Goal: Information Seeking & Learning: Learn about a topic

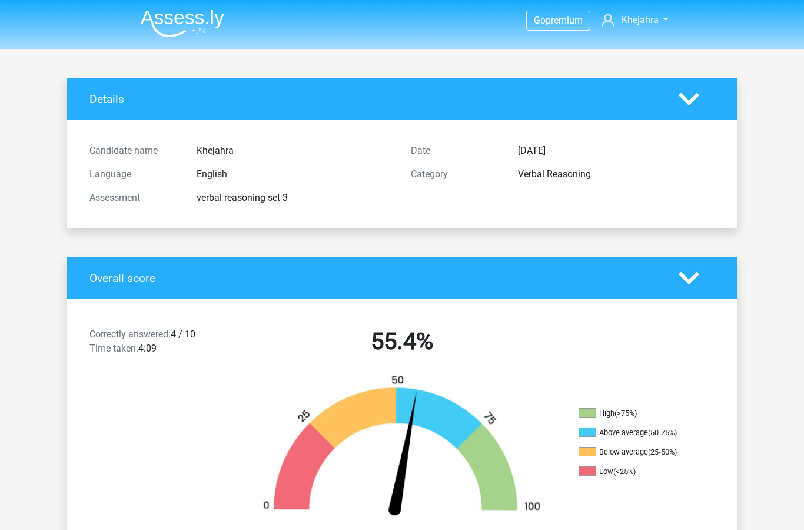
scroll to position [-22, 0]
click at [195, 16] on img at bounding box center [183, 23] width 84 height 28
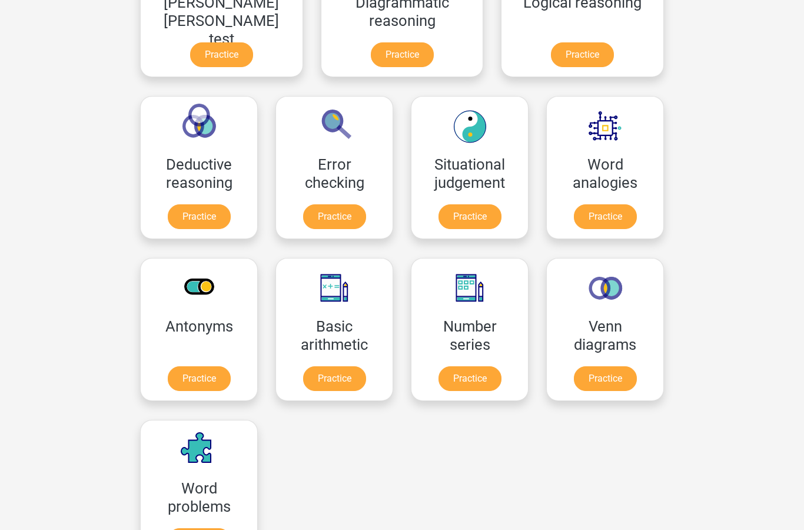
scroll to position [424, 0]
click at [439, 211] on link "Practice" at bounding box center [470, 216] width 63 height 25
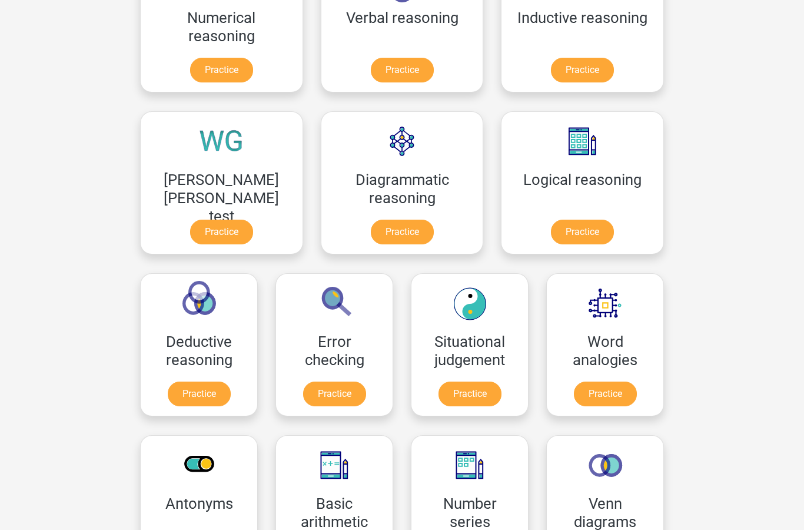
scroll to position [270, 0]
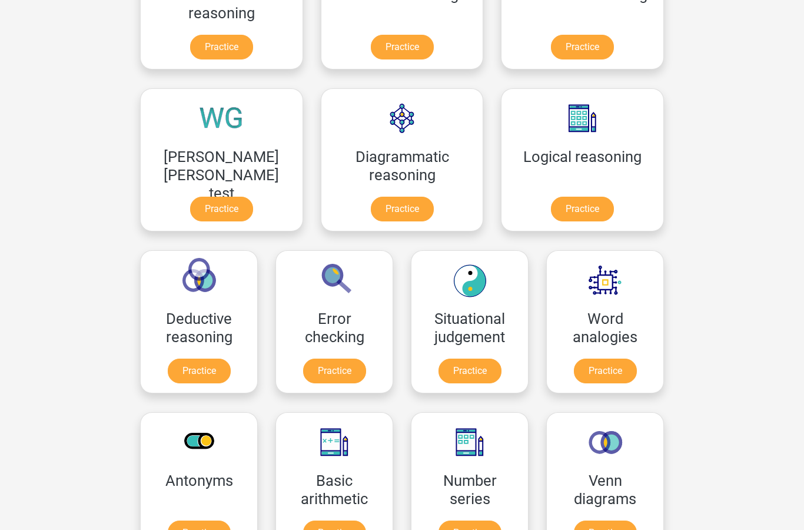
click at [231, 358] on link "Practice" at bounding box center [199, 370] width 63 height 25
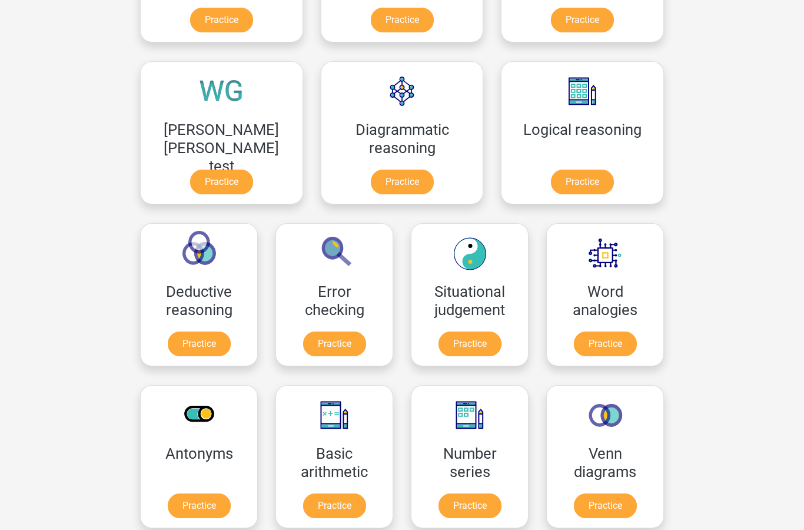
scroll to position [297, 0]
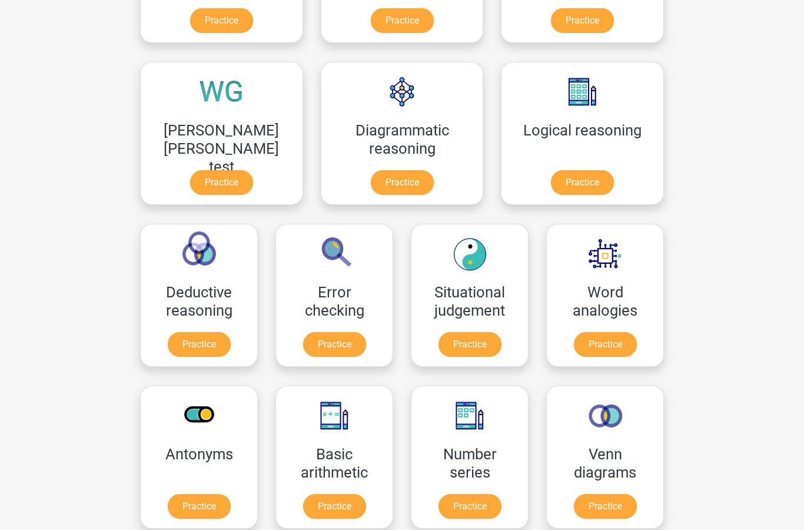
click at [439, 354] on link "Practice" at bounding box center [470, 344] width 63 height 25
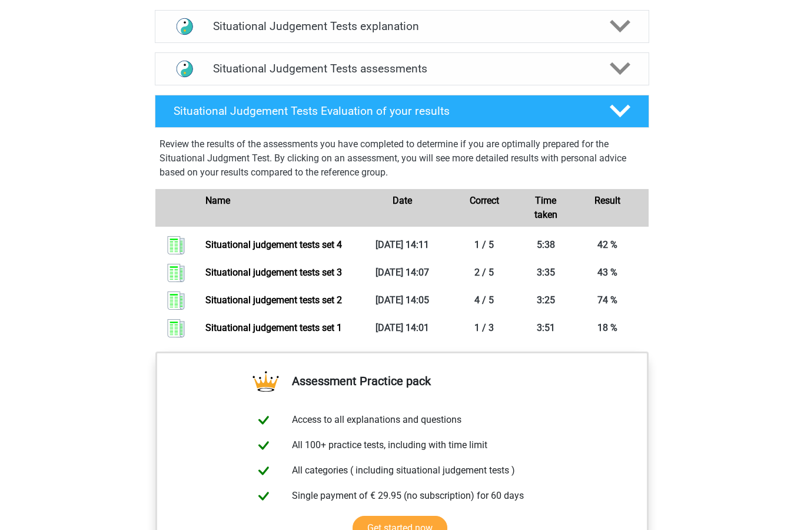
scroll to position [678, 0]
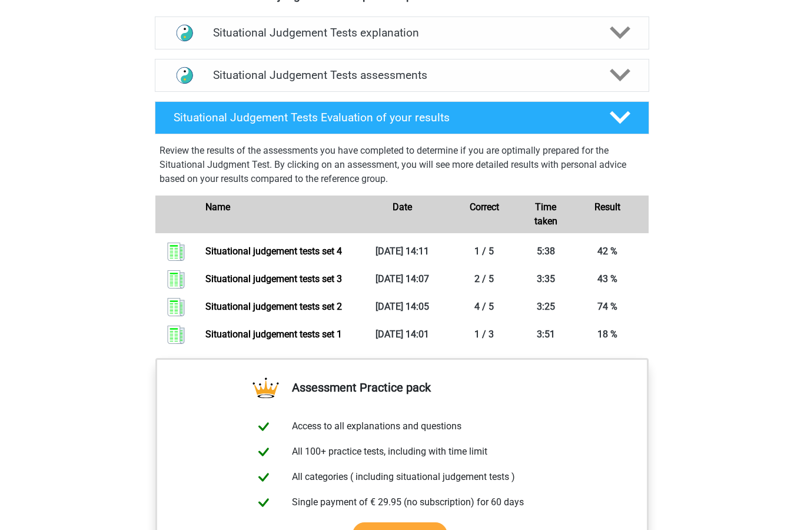
click at [612, 79] on icon at bounding box center [620, 75] width 21 height 21
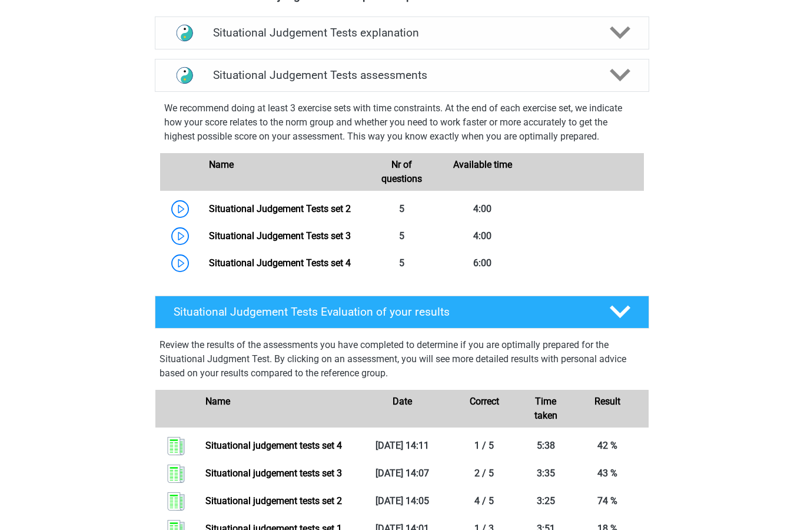
click at [620, 31] on icon at bounding box center [620, 32] width 21 height 21
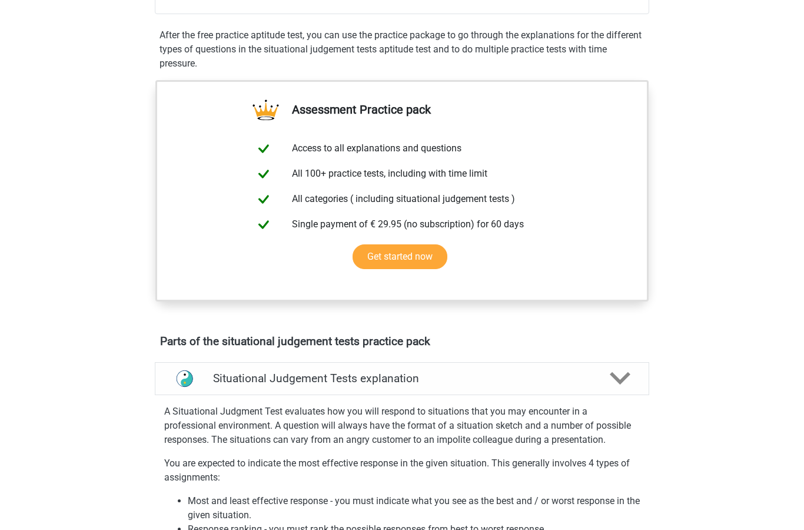
scroll to position [313, 0]
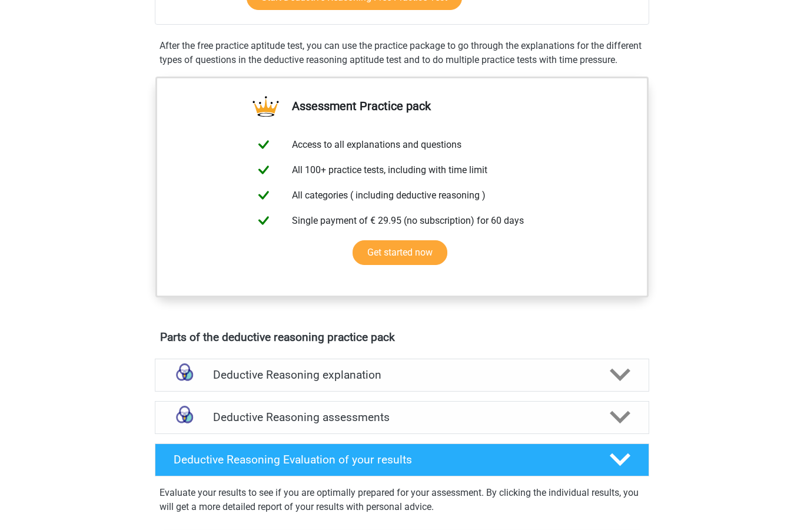
scroll to position [414, 0]
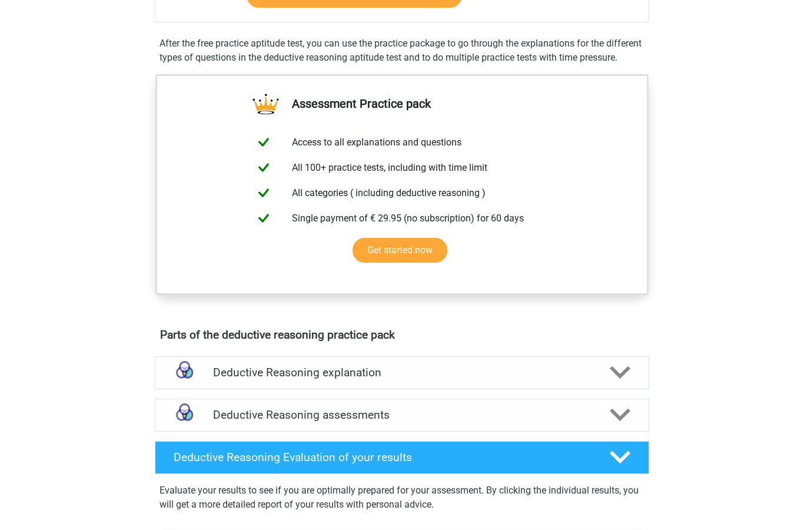
click at [391, 379] on h4 "Deductive Reasoning explanation" at bounding box center [402, 373] width 378 height 14
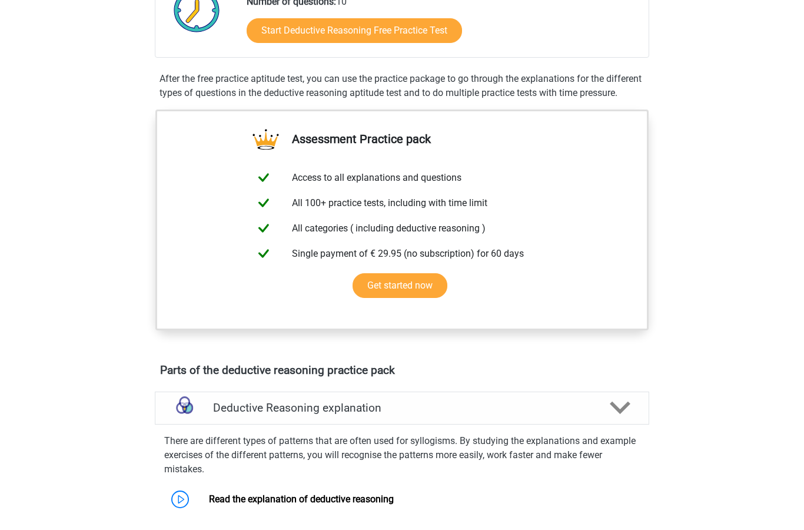
scroll to position [333, 0]
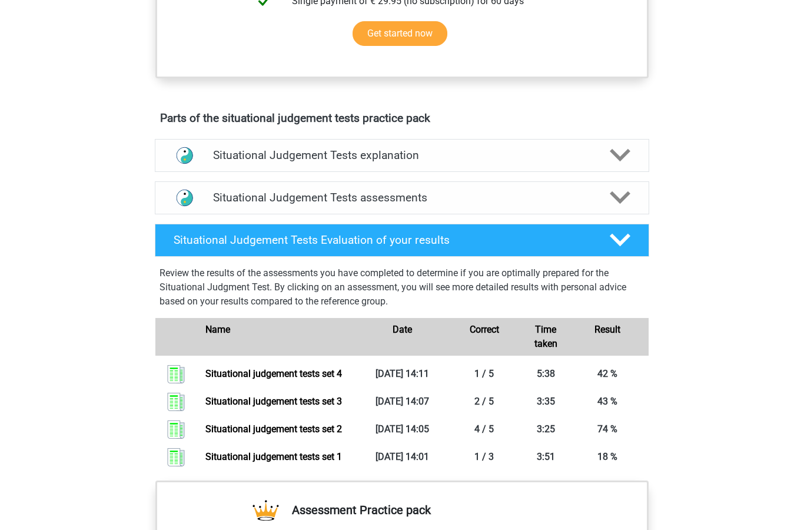
scroll to position [568, 0]
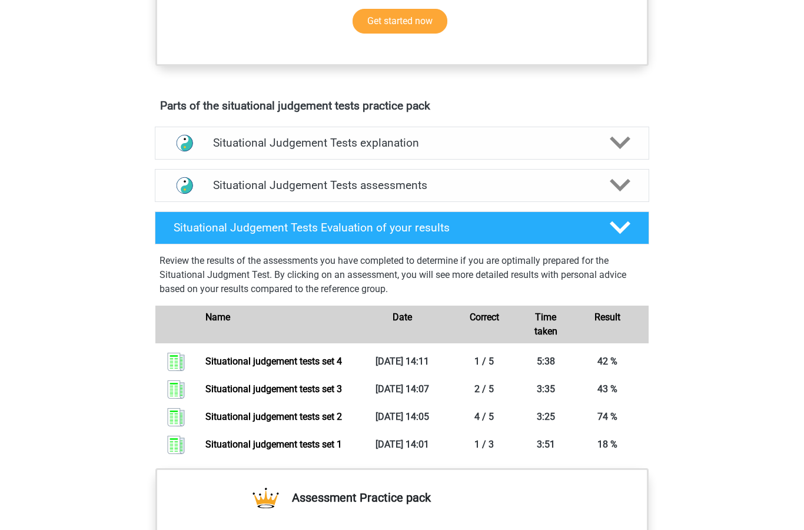
click at [609, 195] on div at bounding box center [619, 185] width 39 height 21
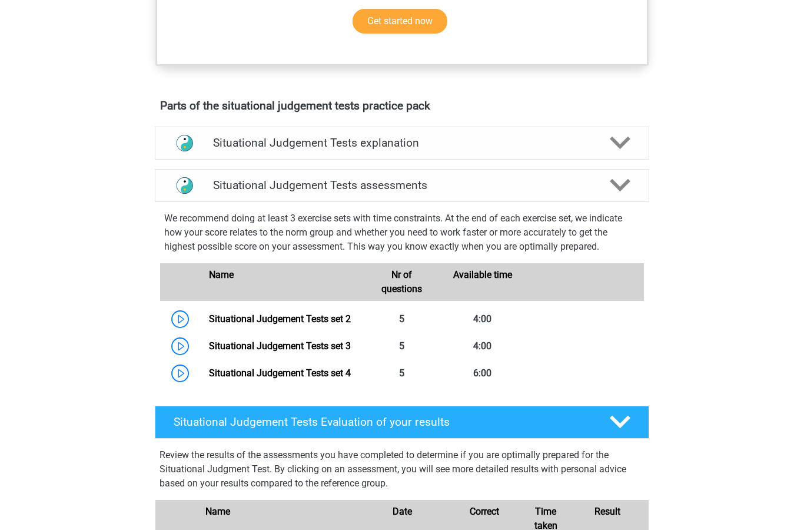
click at [209, 313] on link "Situational Judgement Tests set 2" at bounding box center [280, 318] width 142 height 11
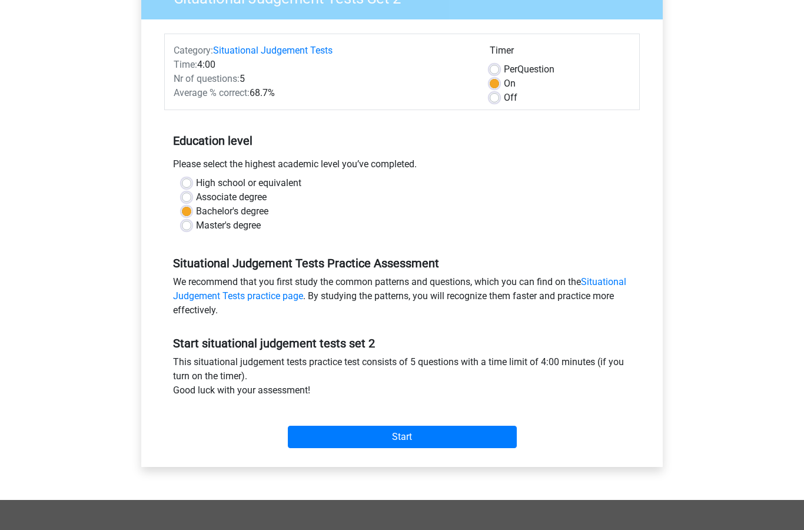
scroll to position [311, 0]
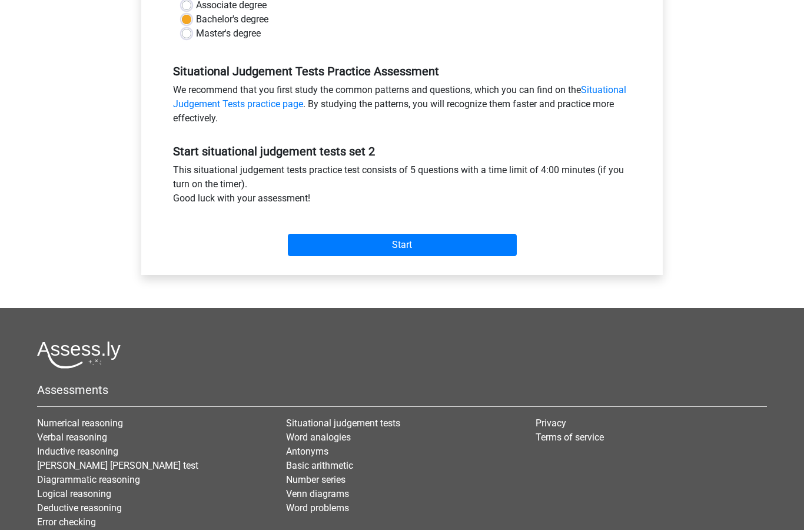
click at [417, 248] on input "Start" at bounding box center [402, 245] width 229 height 22
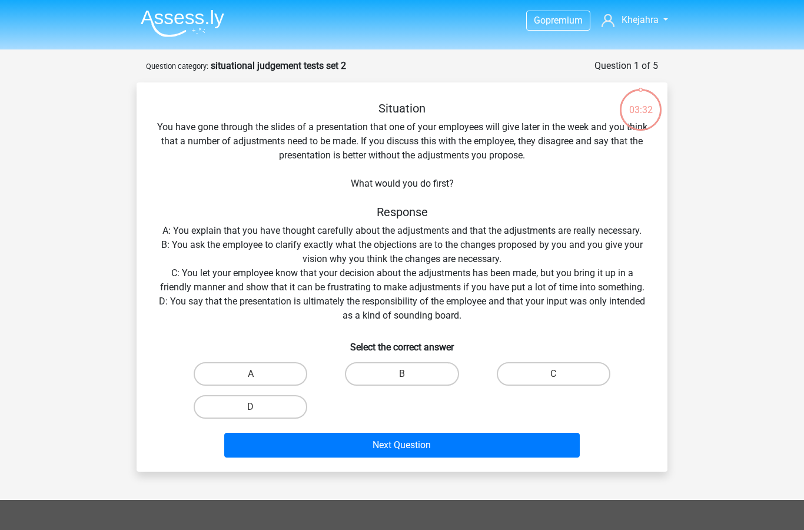
click at [415, 385] on label "B" at bounding box center [402, 374] width 114 height 24
click at [410, 381] on input "B" at bounding box center [406, 378] width 8 height 8
radio input "true"
click at [280, 456] on button "Next Question" at bounding box center [402, 445] width 356 height 25
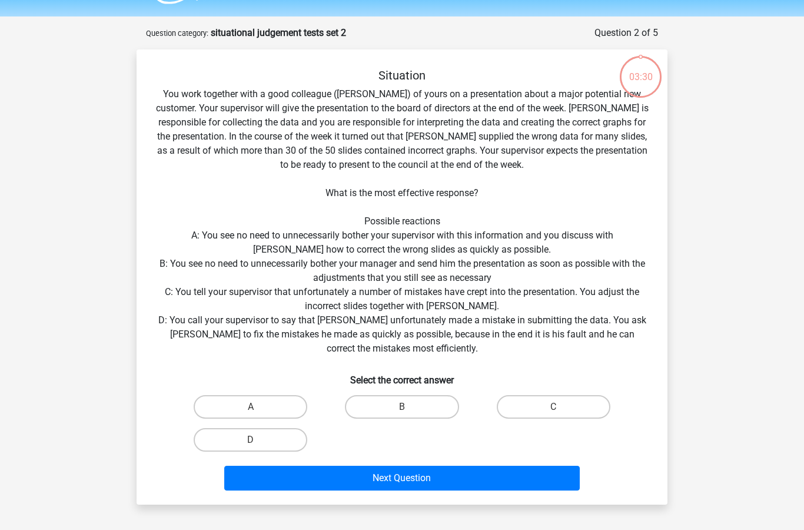
scroll to position [59, 0]
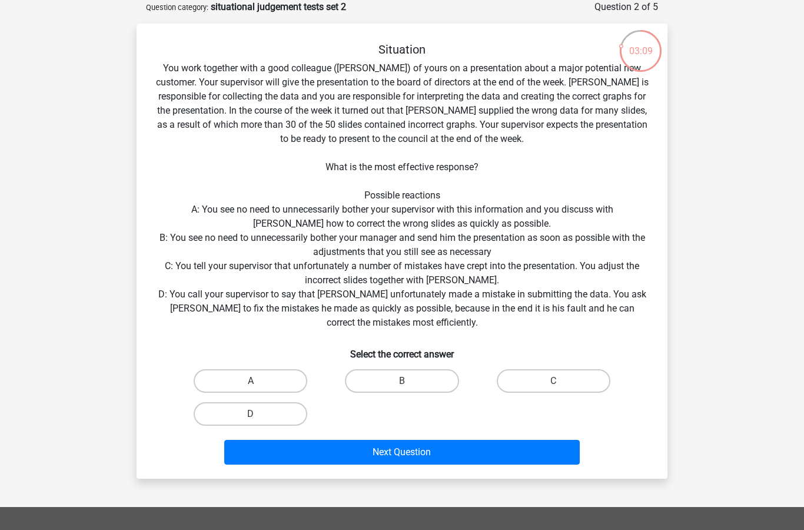
click at [567, 379] on label "C" at bounding box center [554, 381] width 114 height 24
click at [561, 381] on input "C" at bounding box center [557, 385] width 8 height 8
radio input "true"
click at [357, 464] on button "Next Question" at bounding box center [402, 452] width 356 height 25
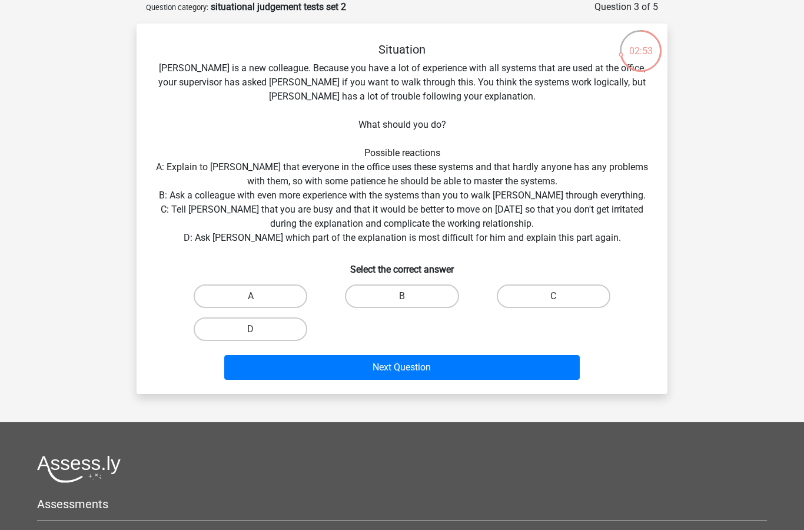
click at [280, 331] on label "D" at bounding box center [251, 329] width 114 height 24
click at [258, 331] on input "D" at bounding box center [255, 333] width 8 height 8
radio input "true"
click at [253, 369] on button "Next Question" at bounding box center [402, 367] width 356 height 25
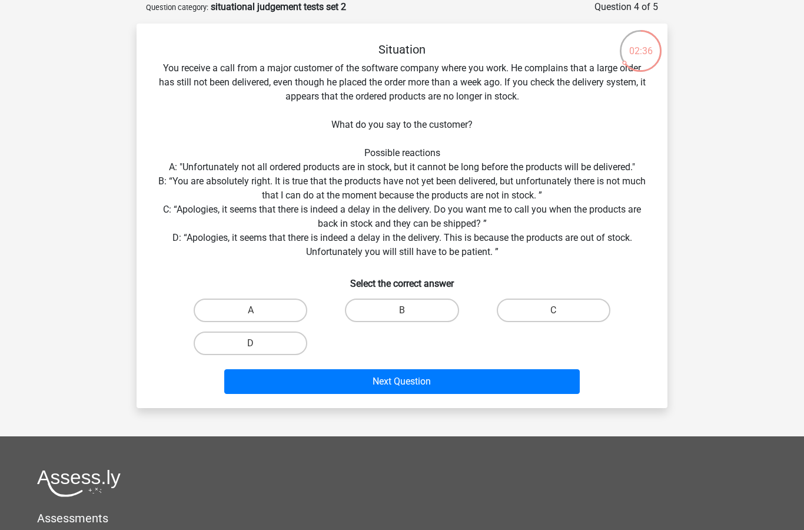
click at [527, 310] on label "C" at bounding box center [554, 310] width 114 height 24
click at [553, 310] on input "C" at bounding box center [557, 314] width 8 height 8
radio input "true"
click at [435, 374] on button "Next Question" at bounding box center [402, 381] width 356 height 25
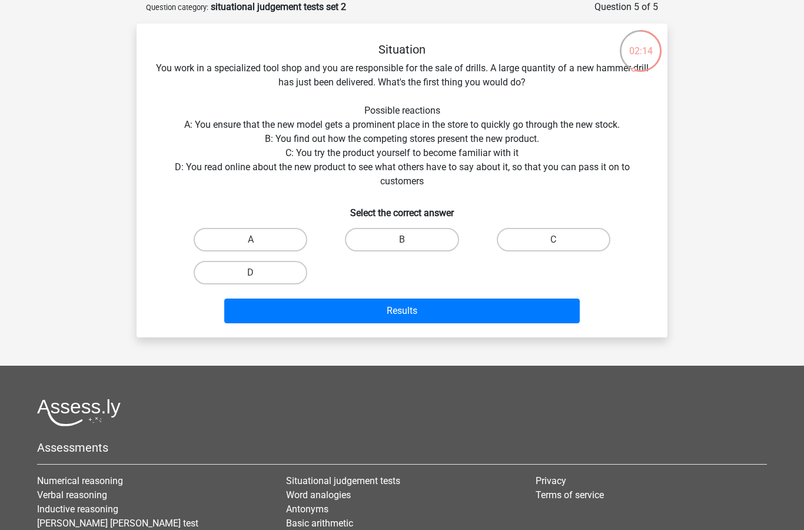
click at [577, 251] on label "C" at bounding box center [554, 240] width 114 height 24
click at [561, 247] on input "C" at bounding box center [557, 244] width 8 height 8
radio input "true"
click at [457, 310] on button "Results" at bounding box center [402, 310] width 356 height 25
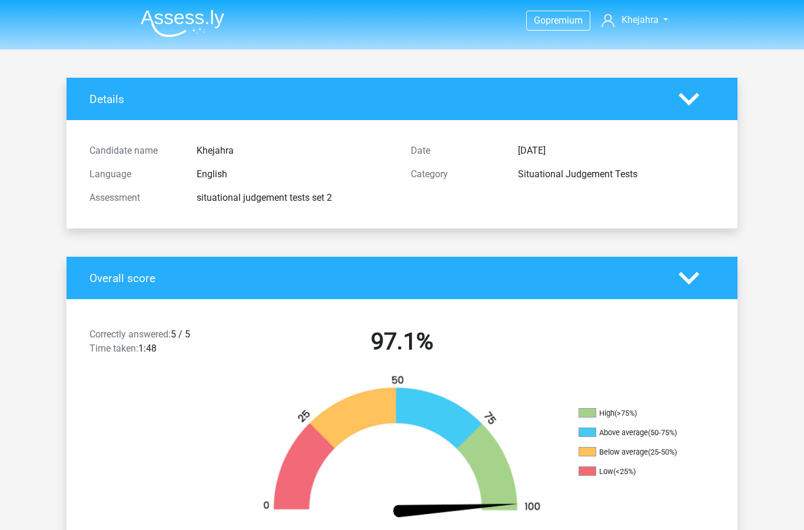
click at [172, 11] on img at bounding box center [183, 23] width 84 height 28
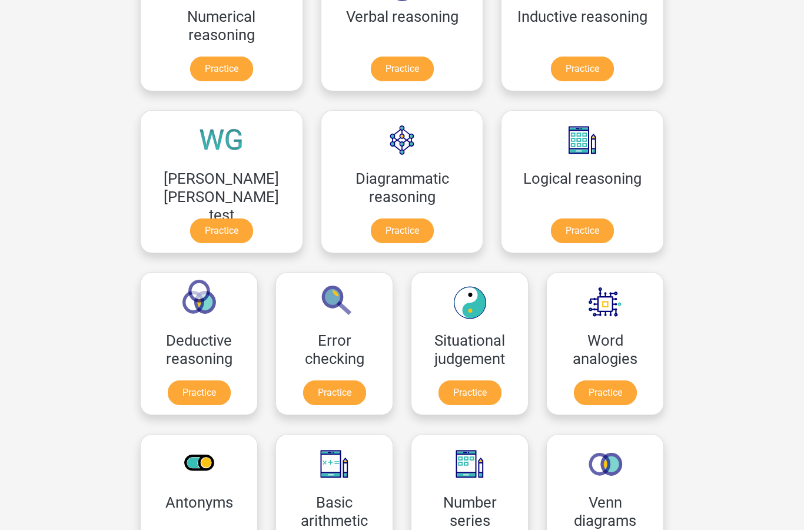
scroll to position [243, 0]
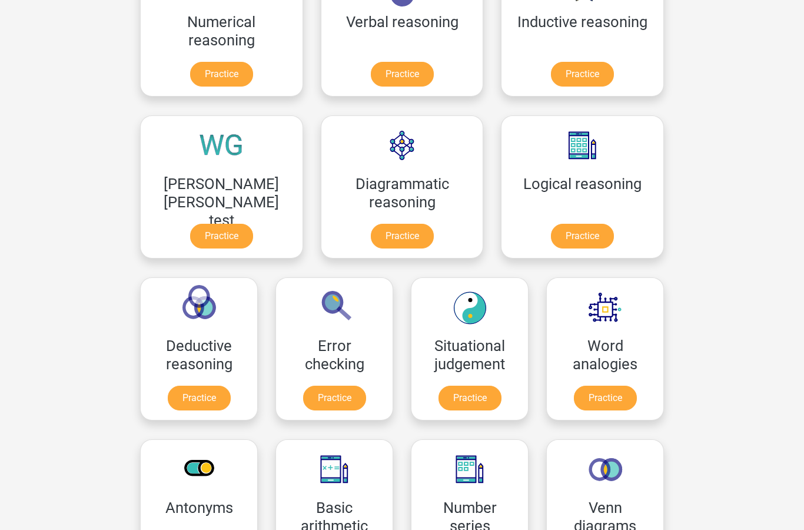
click at [371, 62] on link "Practice" at bounding box center [402, 74] width 63 height 25
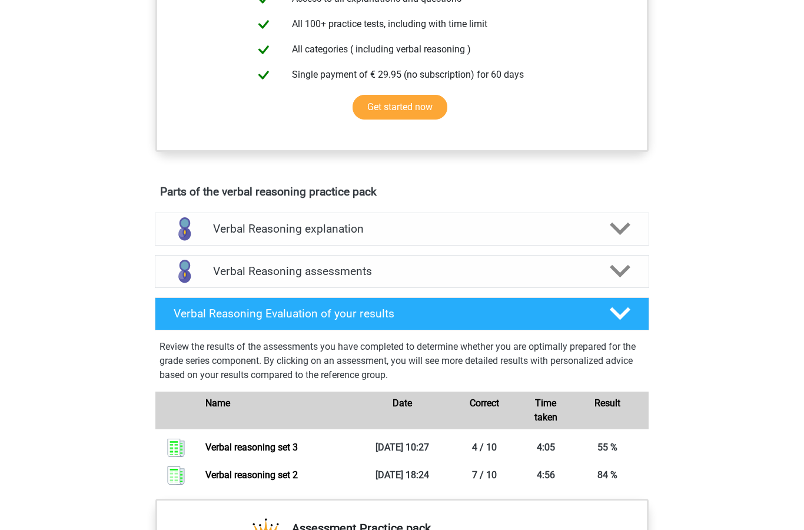
scroll to position [469, 0]
click at [610, 278] on icon at bounding box center [620, 270] width 21 height 21
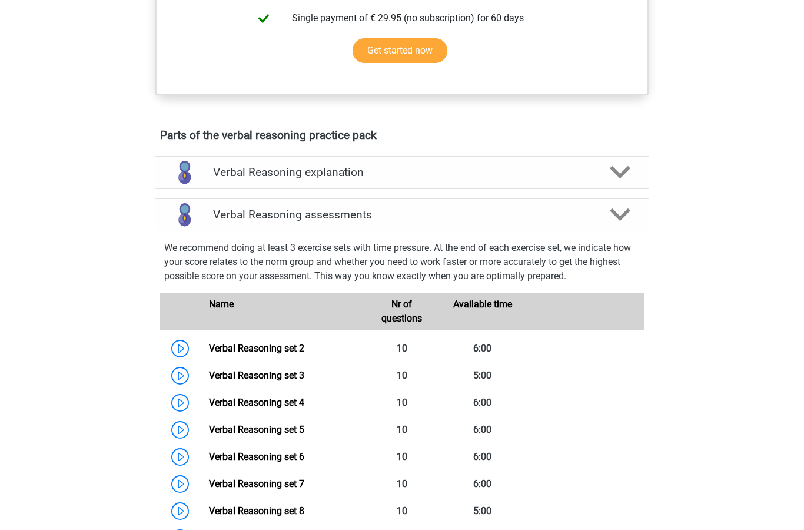
scroll to position [532, 0]
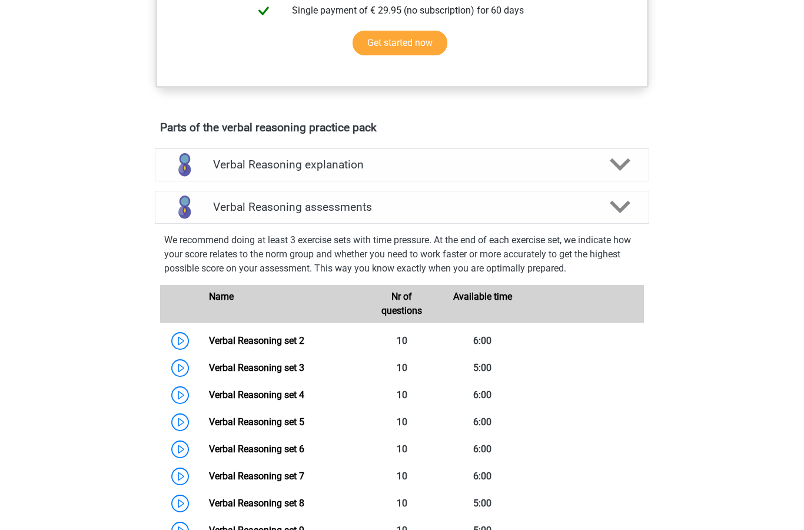
click at [603, 217] on div at bounding box center [619, 207] width 39 height 21
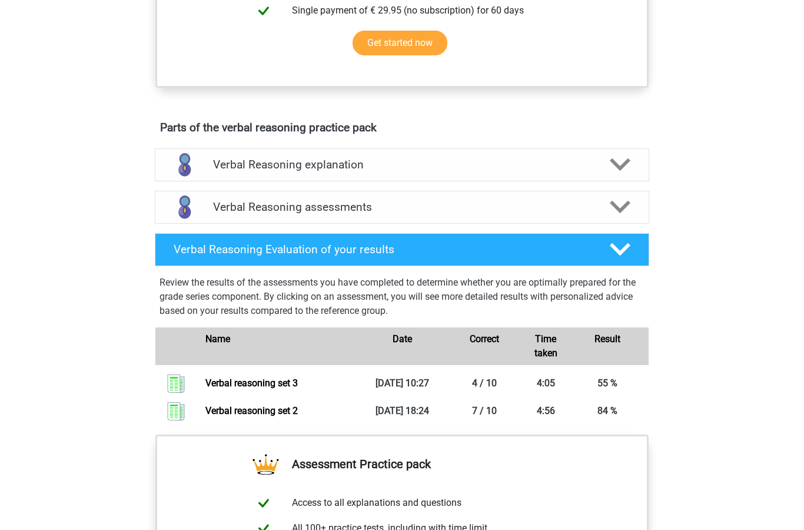
click at [624, 224] on div "Verbal Reasoning assessments" at bounding box center [402, 207] width 494 height 33
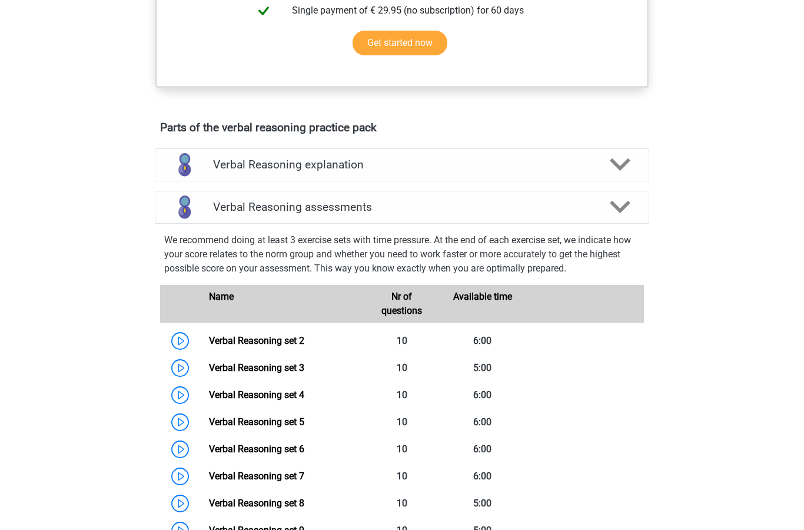
click at [209, 400] on link "Verbal Reasoning set 4" at bounding box center [256, 394] width 95 height 11
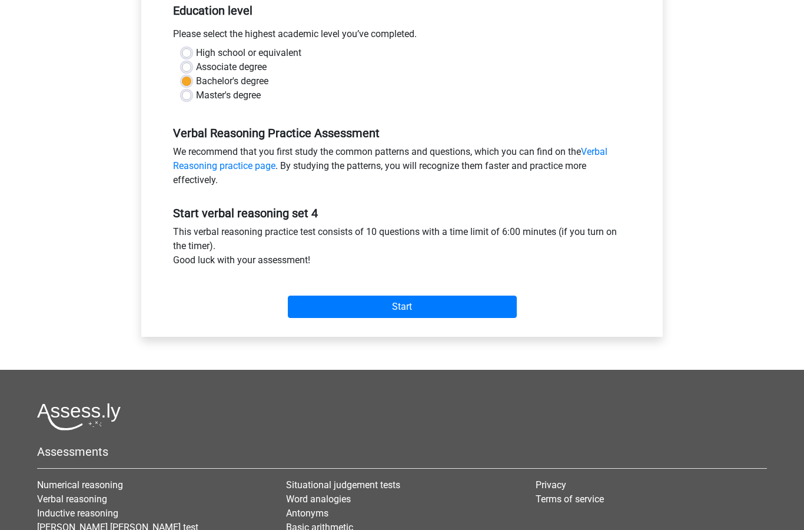
scroll to position [250, 0]
click at [460, 309] on input "Start" at bounding box center [402, 307] width 229 height 22
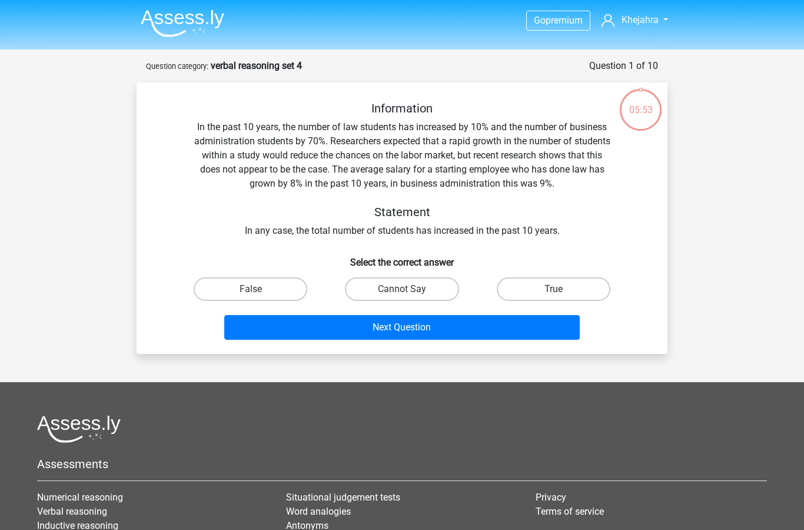
click at [261, 152] on div "Information In the past 10 years, the number of law students has increased by 1…" at bounding box center [401, 169] width 493 height 137
click at [401, 286] on label "Cannot Say" at bounding box center [402, 289] width 114 height 24
click at [402, 289] on input "Cannot Say" at bounding box center [406, 293] width 8 height 8
radio input "true"
click at [371, 336] on button "Next Question" at bounding box center [402, 327] width 356 height 25
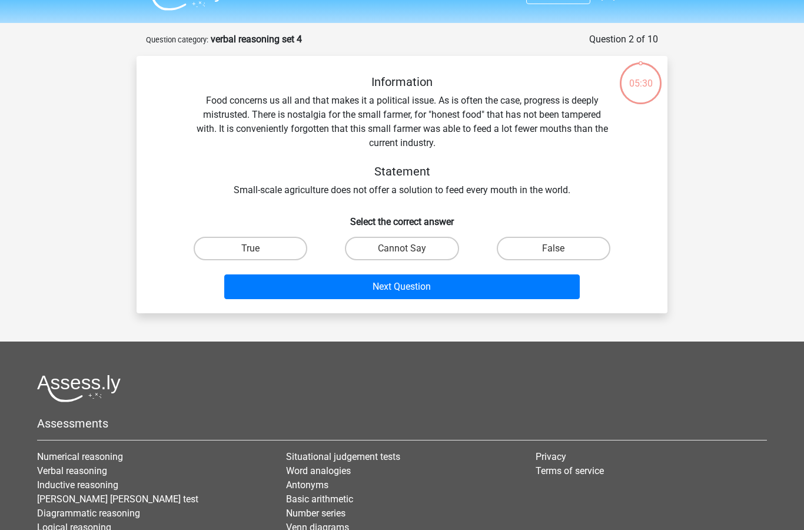
scroll to position [59, 0]
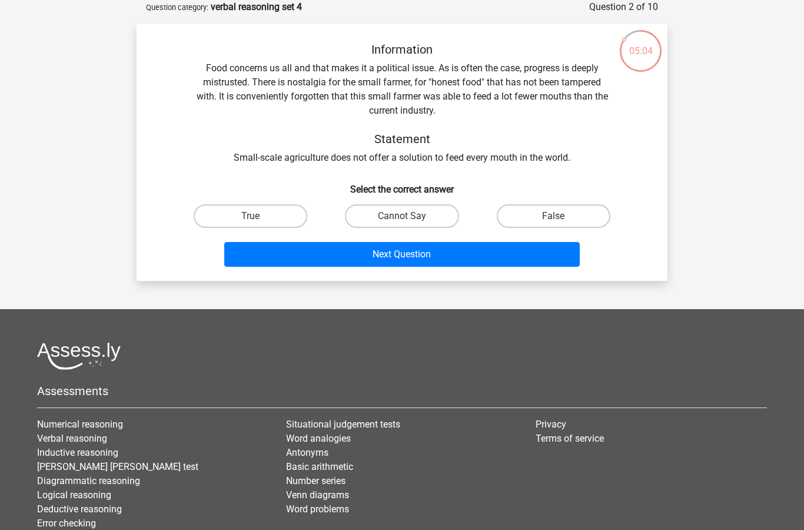
click at [383, 215] on label "Cannot Say" at bounding box center [402, 216] width 114 height 24
click at [402, 216] on input "Cannot Say" at bounding box center [406, 220] width 8 height 8
radio input "true"
click at [265, 214] on label "True" at bounding box center [251, 216] width 114 height 24
click at [258, 216] on input "True" at bounding box center [255, 220] width 8 height 8
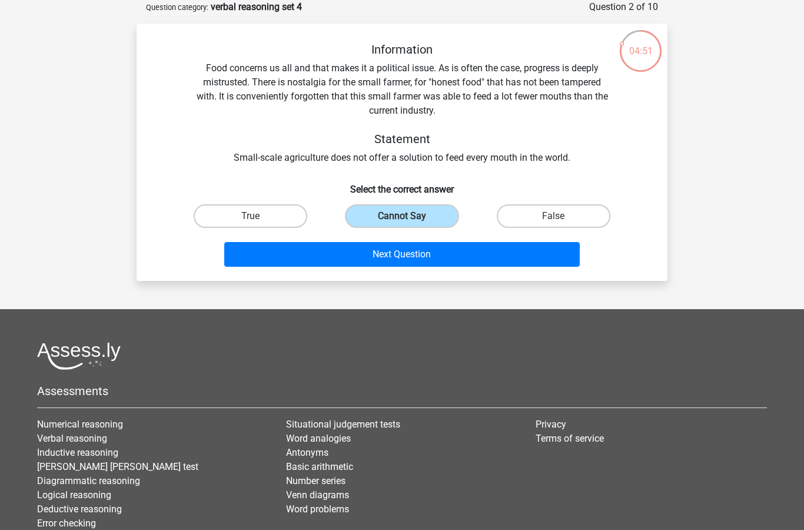
radio input "true"
click at [284, 260] on button "Next Question" at bounding box center [402, 254] width 356 height 25
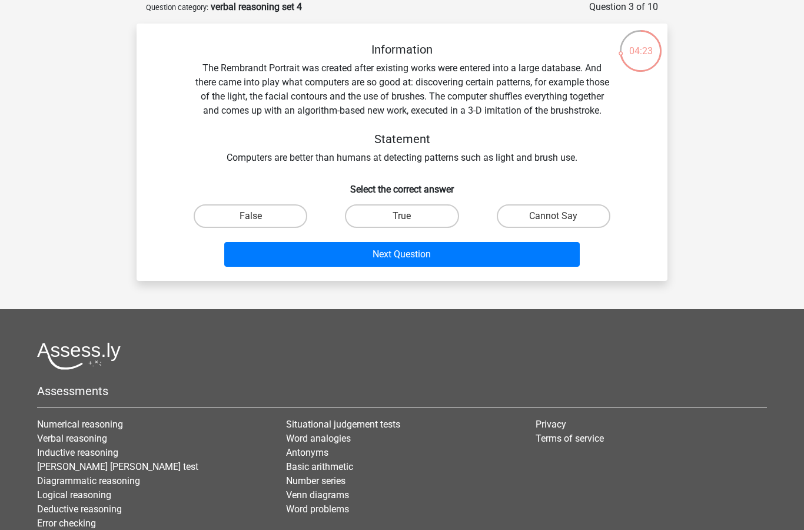
click at [556, 228] on label "Cannot Say" at bounding box center [554, 216] width 114 height 24
click at [556, 224] on input "Cannot Say" at bounding box center [557, 220] width 8 height 8
radio input "true"
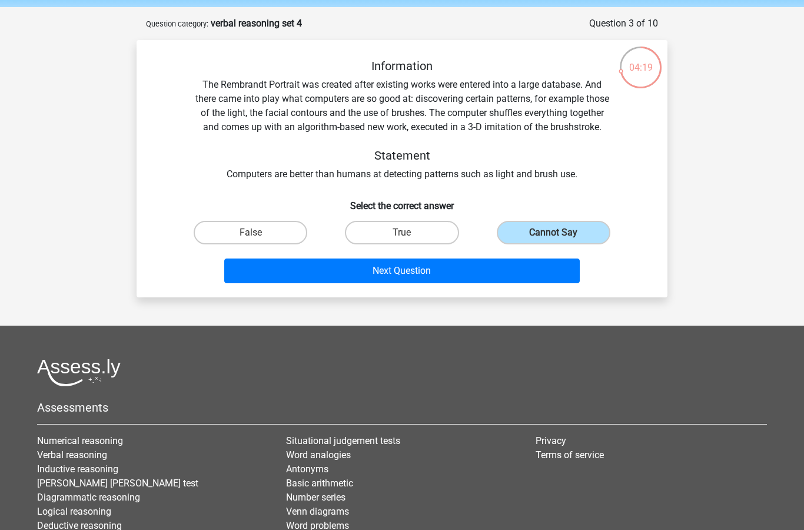
scroll to position [45, 0]
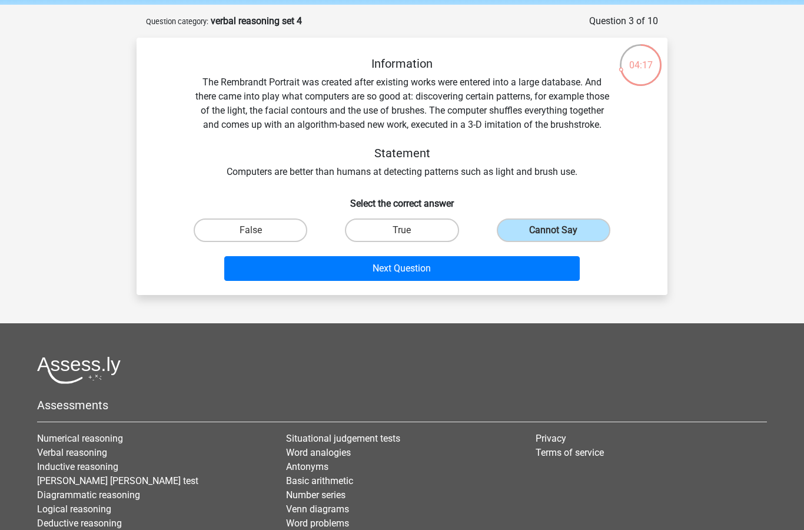
click at [352, 281] on button "Next Question" at bounding box center [402, 268] width 356 height 25
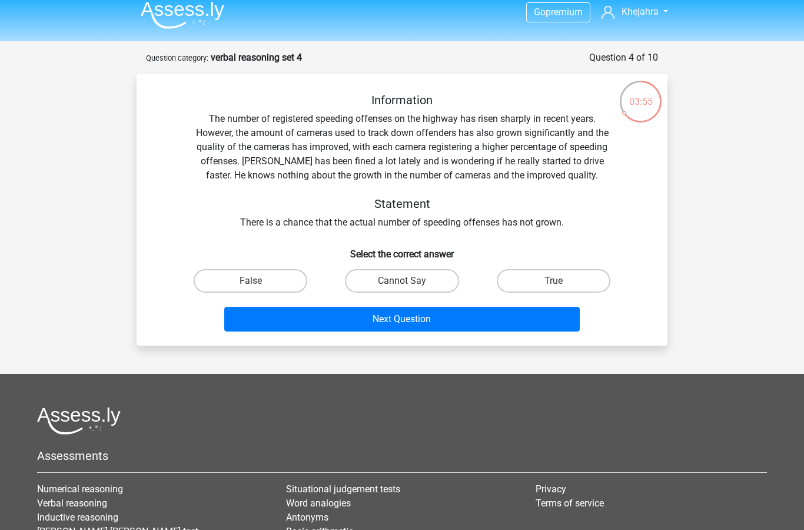
scroll to position [5, 0]
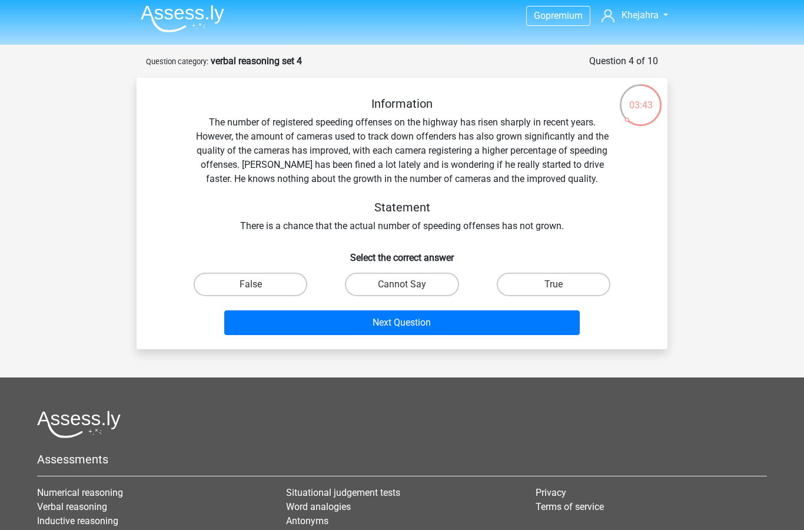
click at [566, 294] on label "True" at bounding box center [554, 285] width 114 height 24
click at [561, 292] on input "True" at bounding box center [557, 288] width 8 height 8
radio input "true"
click at [570, 278] on label "True" at bounding box center [554, 285] width 114 height 24
click at [561, 284] on input "True" at bounding box center [557, 288] width 8 height 8
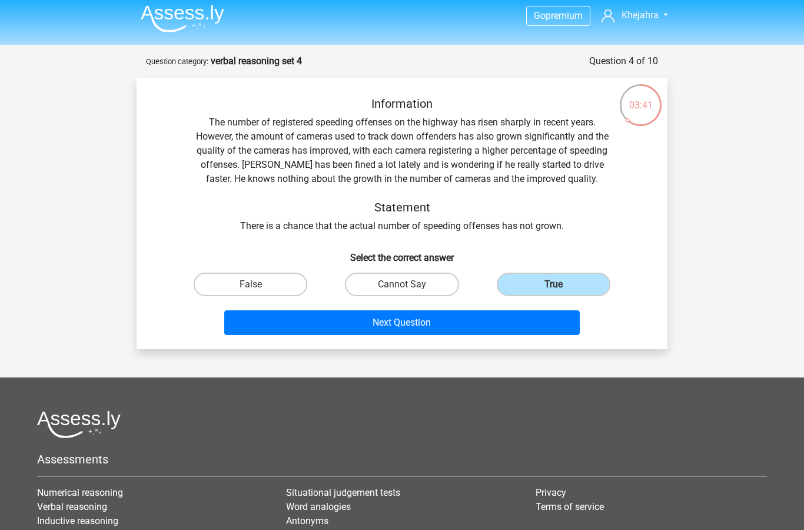
click at [556, 316] on button "Next Question" at bounding box center [402, 322] width 356 height 25
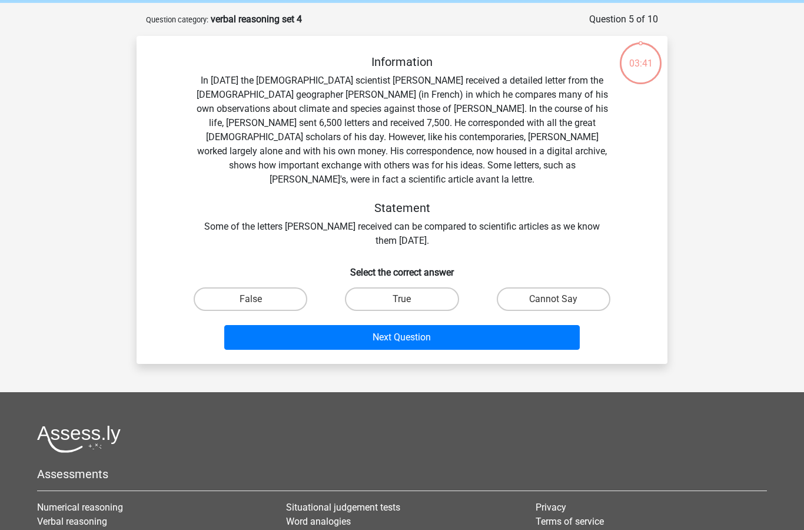
scroll to position [59, 0]
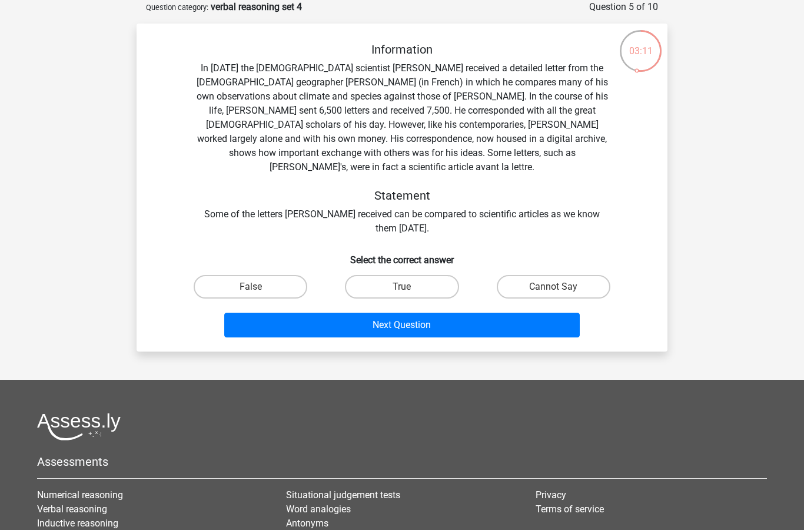
click at [374, 275] on label "True" at bounding box center [402, 287] width 114 height 24
click at [402, 287] on input "True" at bounding box center [406, 291] width 8 height 8
radio input "true"
click at [284, 313] on button "Next Question" at bounding box center [402, 325] width 356 height 25
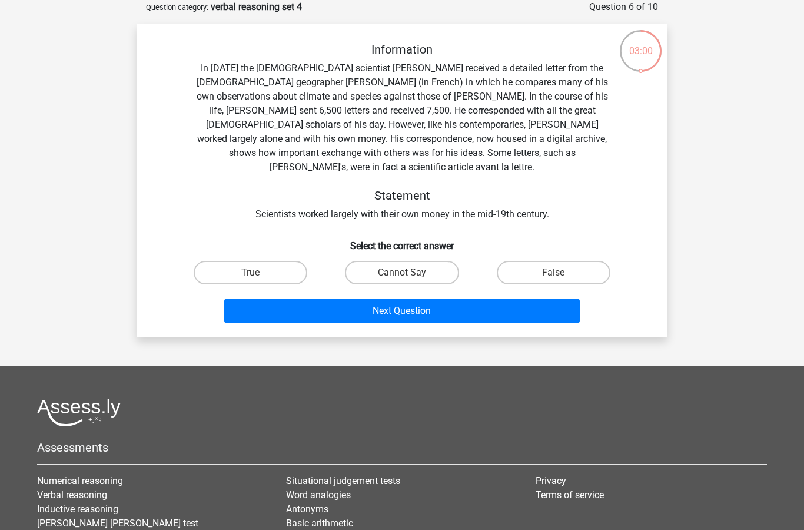
click at [323, 118] on div "Information In 1839 the English scientist Charles Darwin received a detailed le…" at bounding box center [401, 131] width 493 height 179
click at [582, 199] on div "Information In 1839 the English scientist Charles Darwin received a detailed le…" at bounding box center [401, 131] width 493 height 179
click at [419, 261] on label "Cannot Say" at bounding box center [402, 273] width 114 height 24
click at [410, 273] on input "Cannot Say" at bounding box center [406, 277] width 8 height 8
radio input "true"
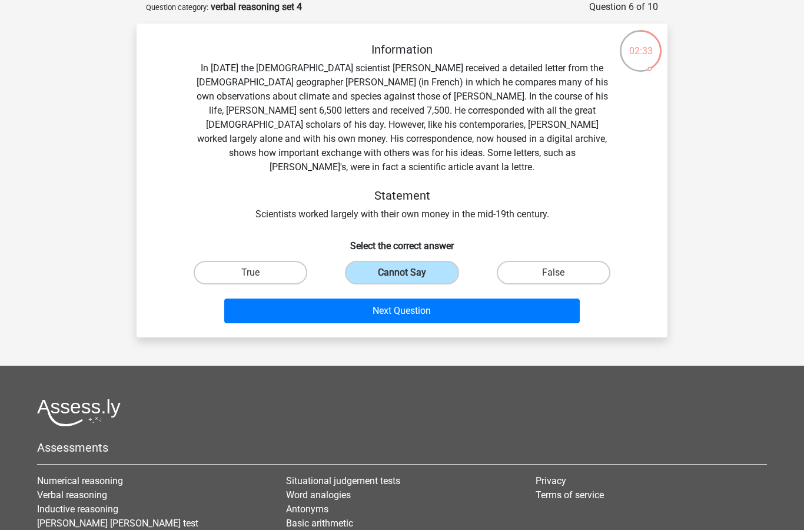
click at [421, 299] on button "Next Question" at bounding box center [402, 310] width 356 height 25
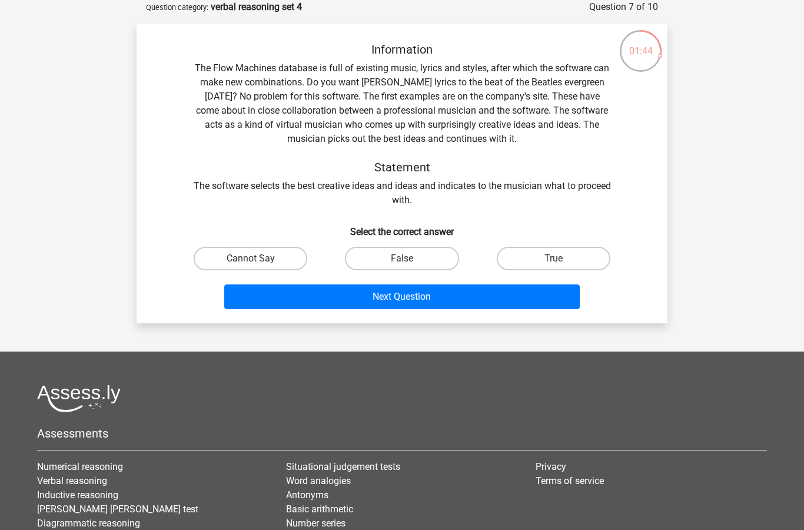
click at [563, 253] on label "True" at bounding box center [554, 259] width 114 height 24
click at [561, 258] on input "True" at bounding box center [557, 262] width 8 height 8
radio input "true"
click at [401, 251] on label "False" at bounding box center [402, 259] width 114 height 24
click at [402, 258] on input "False" at bounding box center [406, 262] width 8 height 8
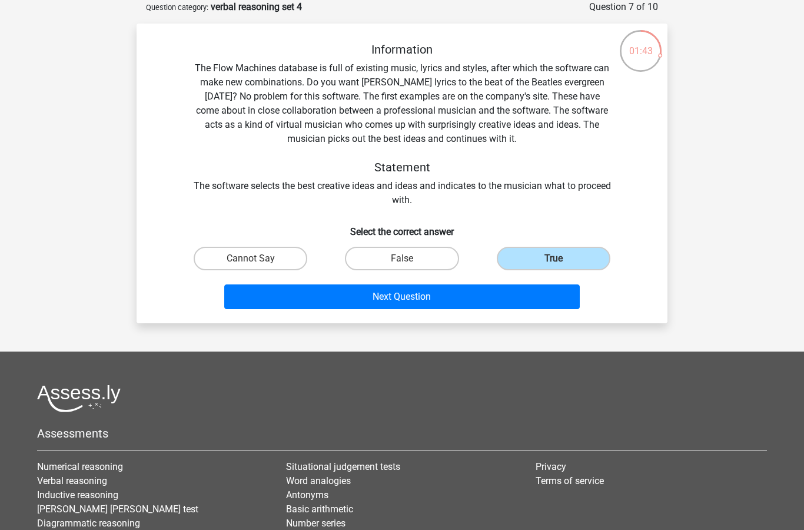
radio input "true"
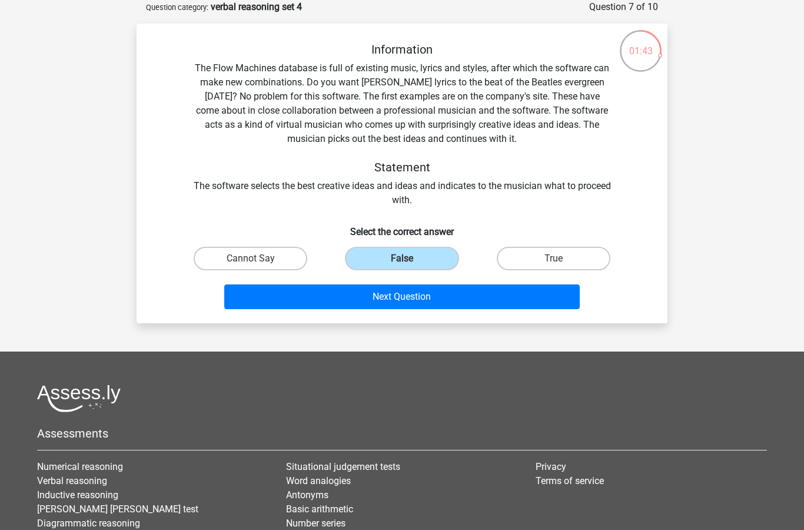
click at [356, 290] on button "Next Question" at bounding box center [402, 296] width 356 height 25
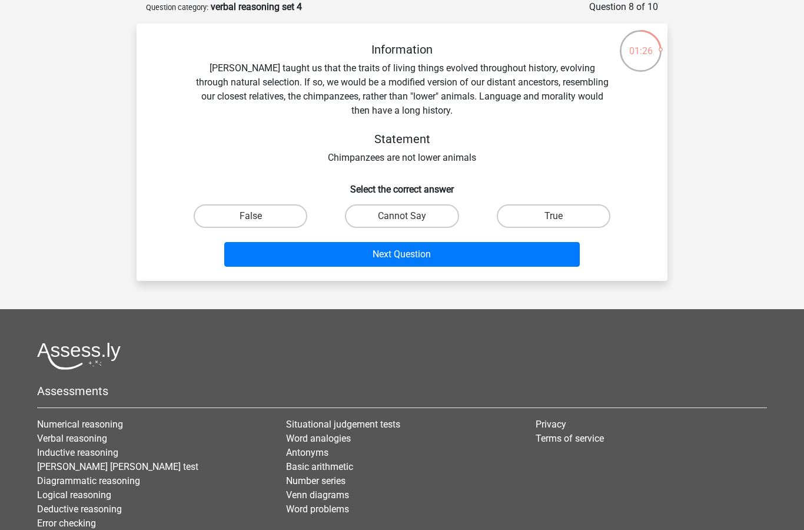
click at [553, 220] on input "True" at bounding box center [557, 220] width 8 height 8
radio input "true"
click at [460, 256] on button "Next Question" at bounding box center [402, 254] width 356 height 25
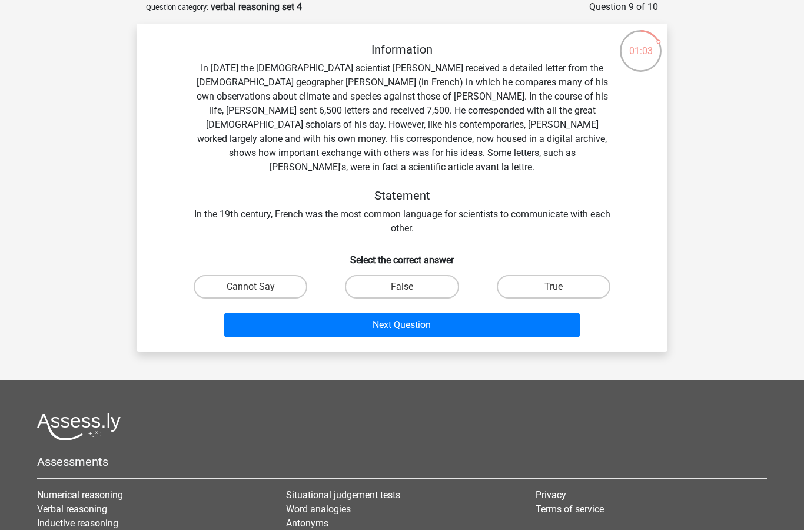
click at [267, 275] on label "Cannot Say" at bounding box center [251, 287] width 114 height 24
click at [258, 287] on input "Cannot Say" at bounding box center [255, 291] width 8 height 8
radio input "true"
click at [274, 315] on button "Next Question" at bounding box center [402, 325] width 356 height 25
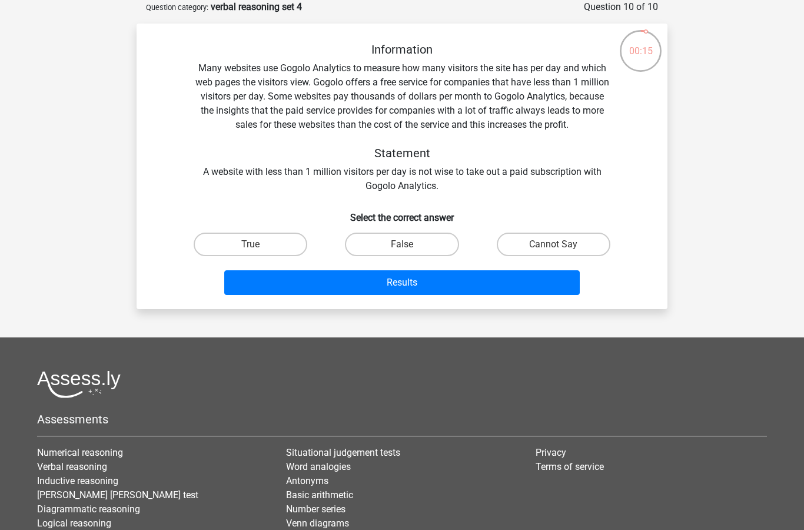
click at [405, 241] on label "False" at bounding box center [402, 245] width 114 height 24
click at [405, 244] on input "False" at bounding box center [406, 248] width 8 height 8
radio input "true"
click at [332, 290] on button "Results" at bounding box center [402, 282] width 356 height 25
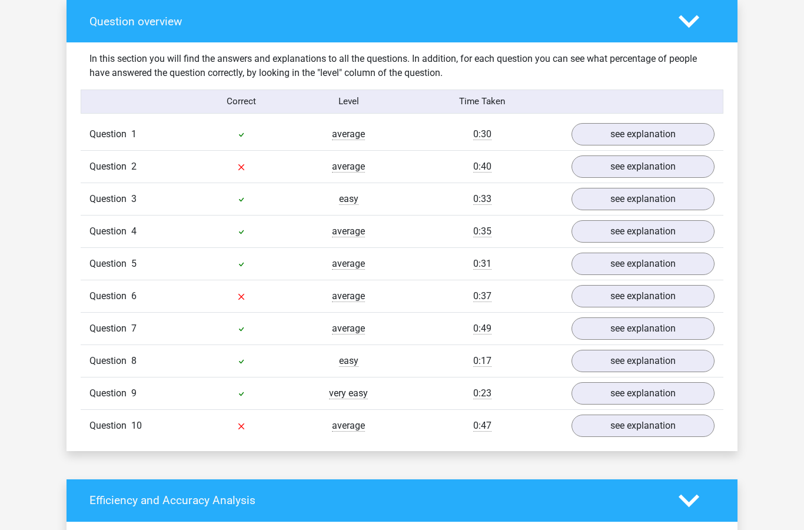
scroll to position [920, 0]
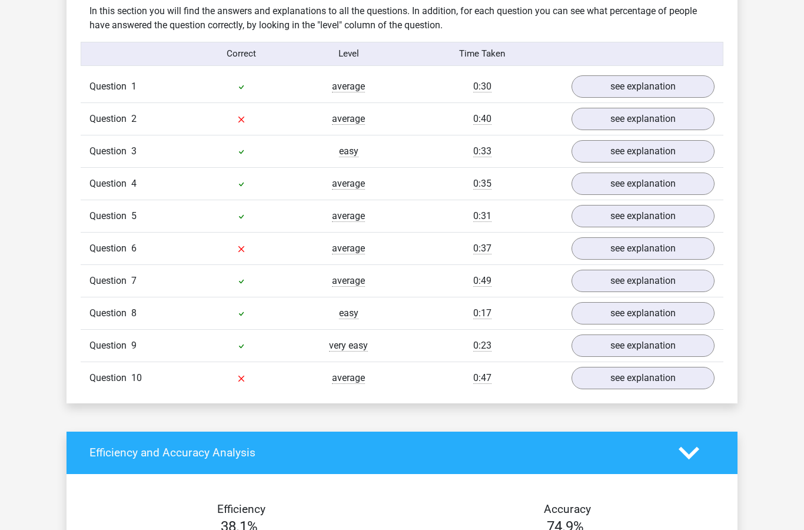
click at [685, 376] on link "see explanation" at bounding box center [643, 378] width 143 height 22
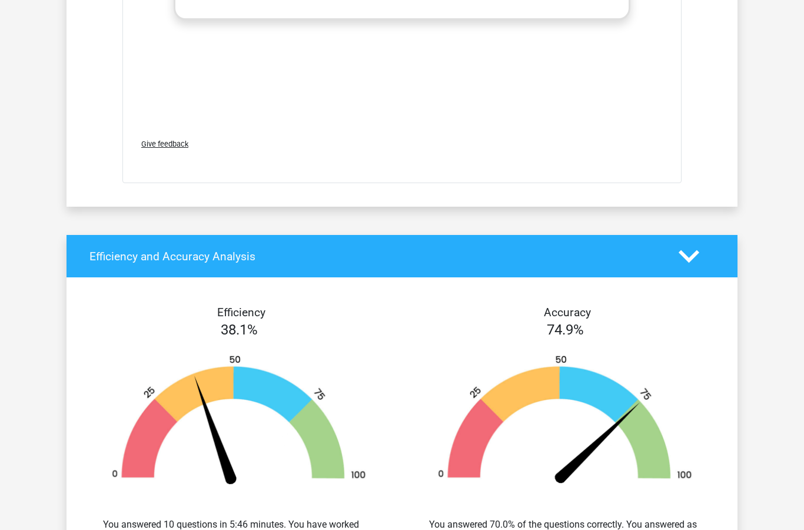
scroll to position [1825, 0]
